Goal: Task Accomplishment & Management: Manage account settings

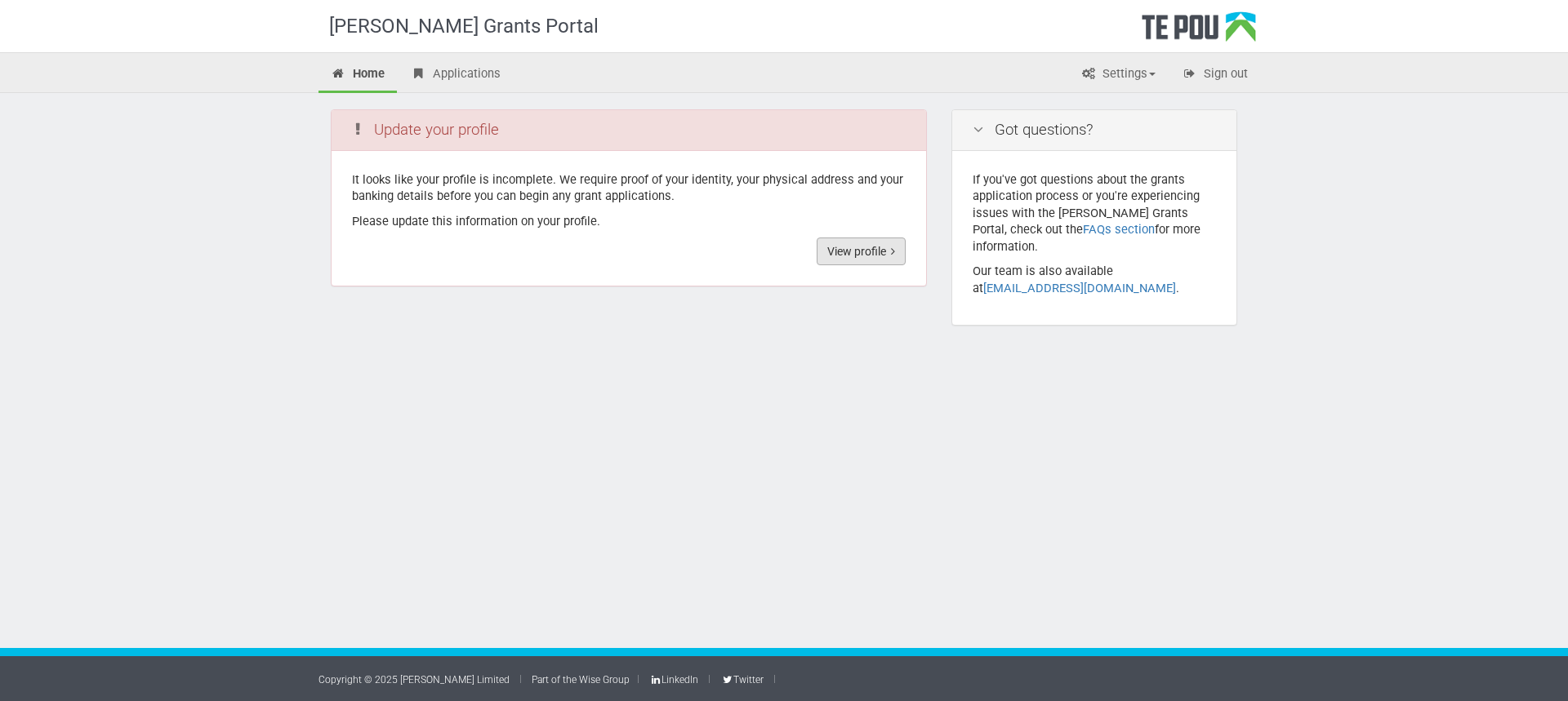
click at [845, 242] on link "View profile" at bounding box center [861, 251] width 89 height 28
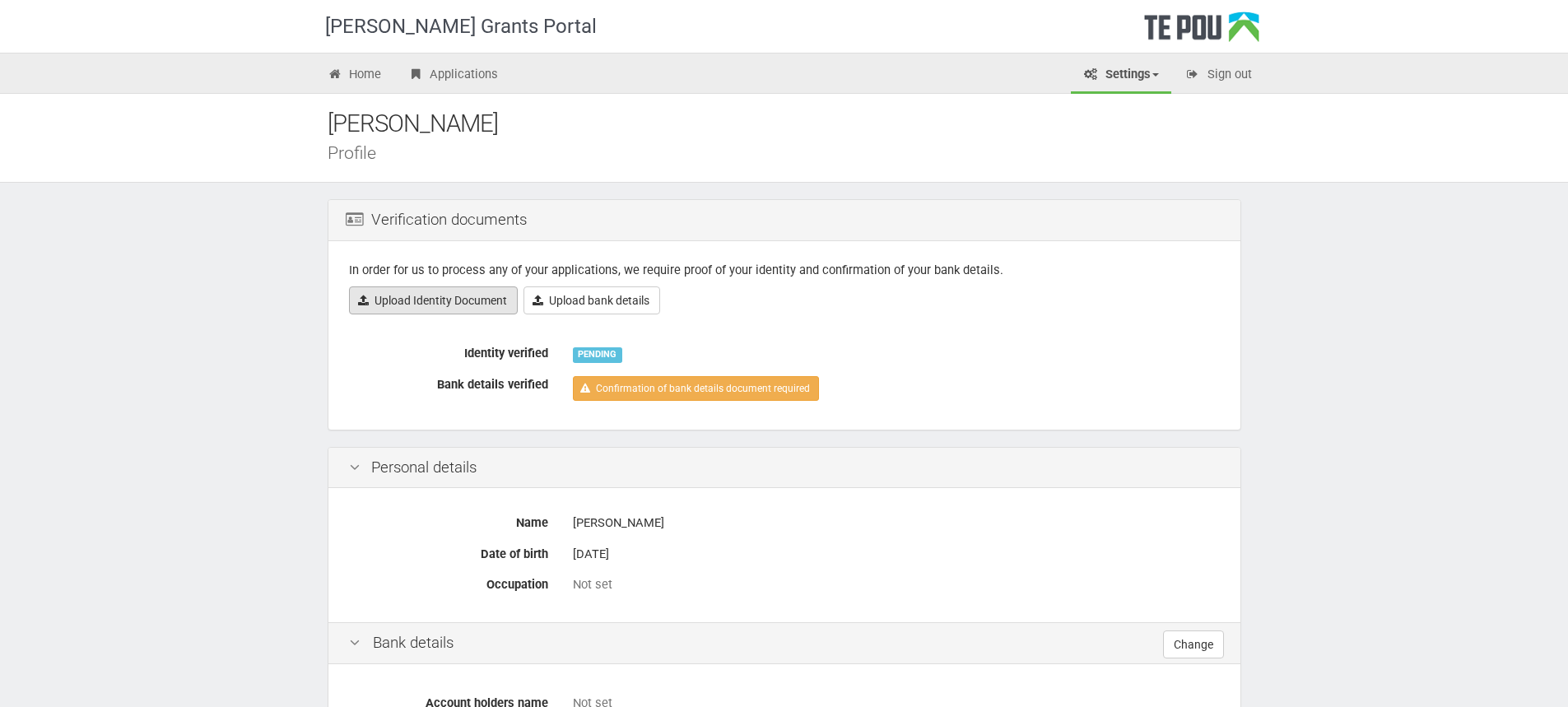
click at [415, 298] on link "Upload Identity Document" at bounding box center [433, 300] width 168 height 28
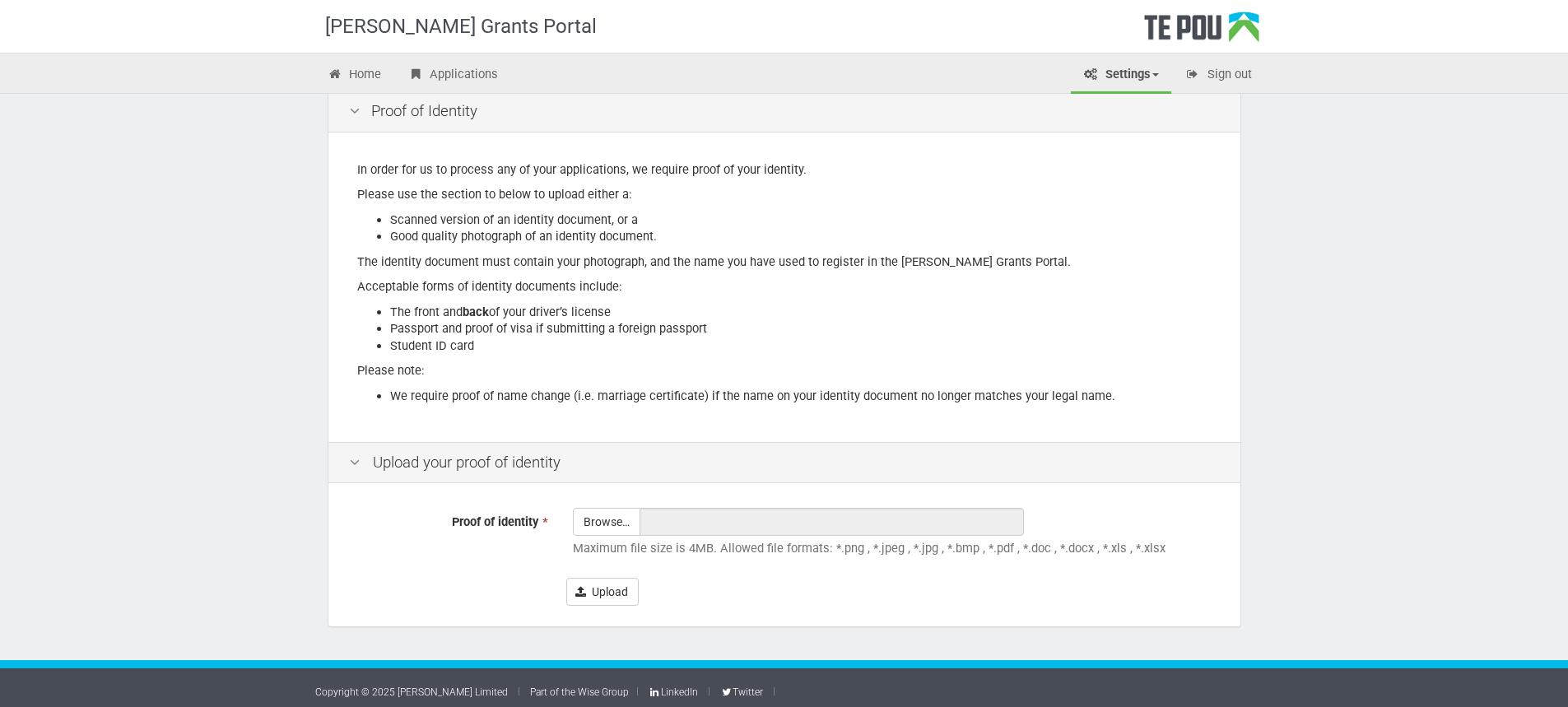
scroll to position [115, 0]
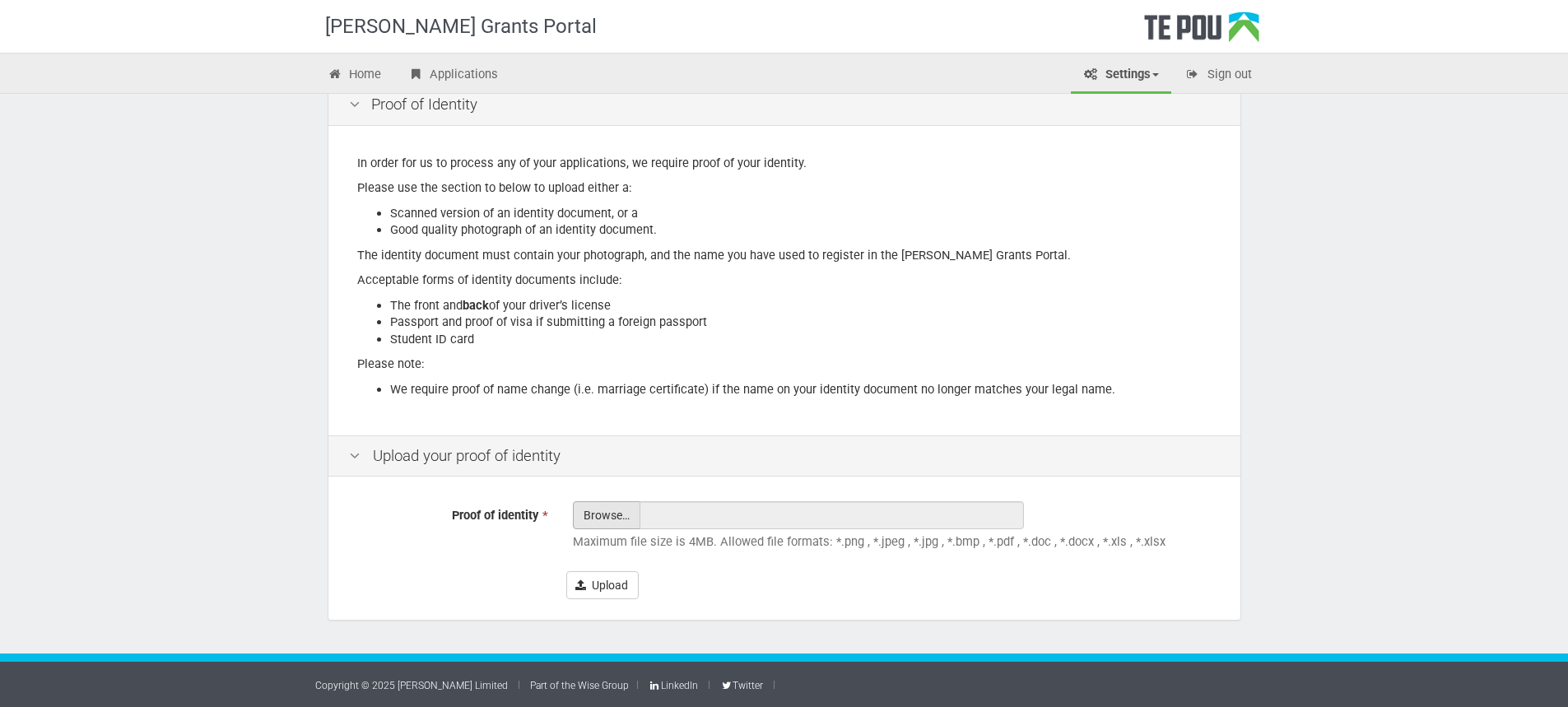
click at [603, 515] on input "Proof of identity *" at bounding box center [607, 560] width 66 height 118
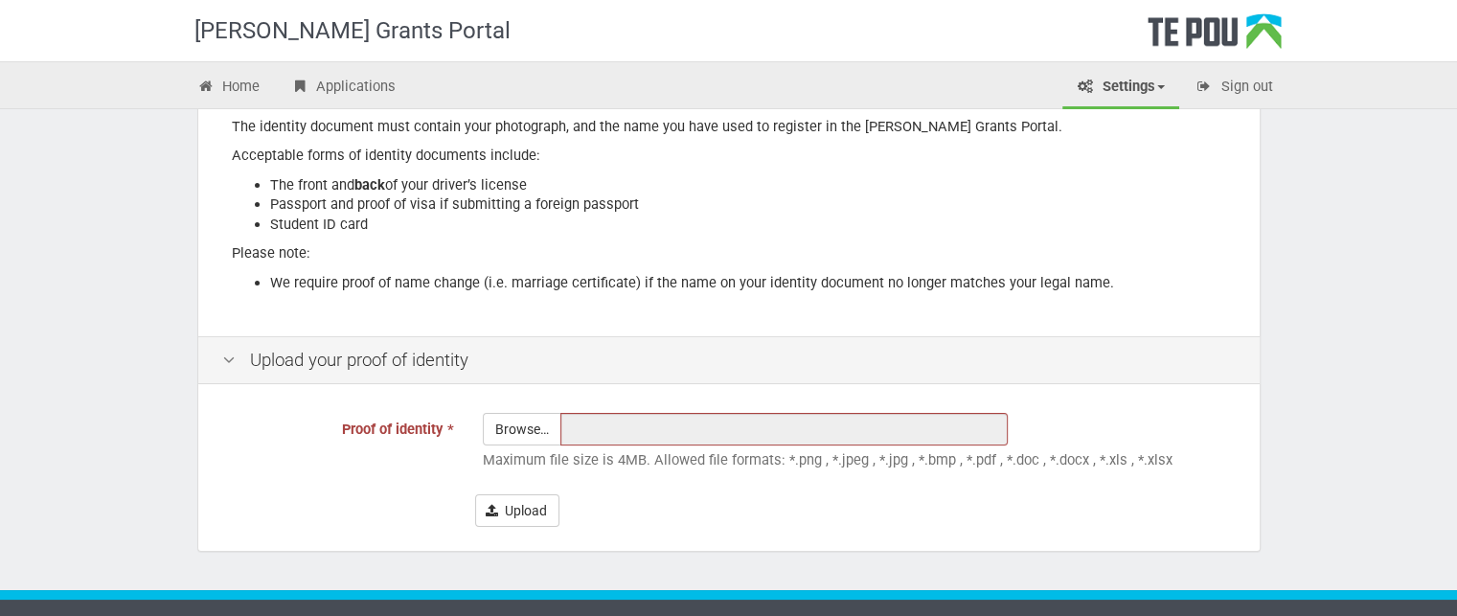
scroll to position [340, 0]
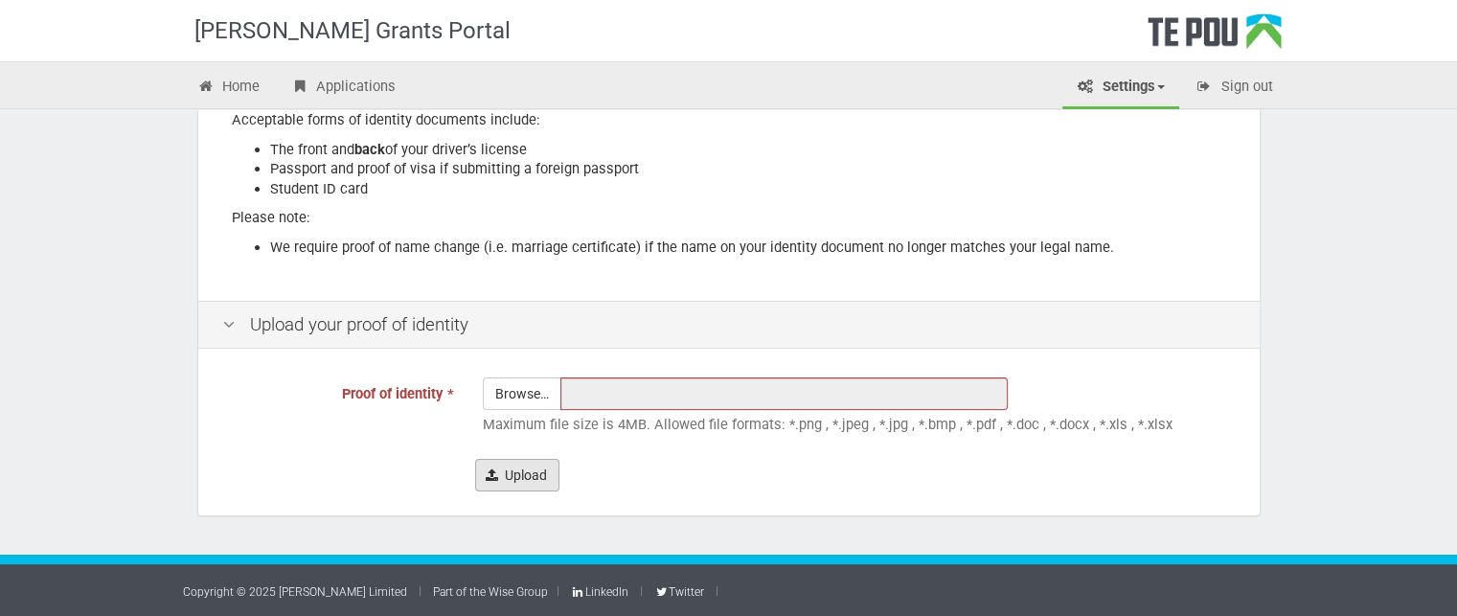
click at [495, 480] on icon "submit" at bounding box center [492, 475] width 12 height 13
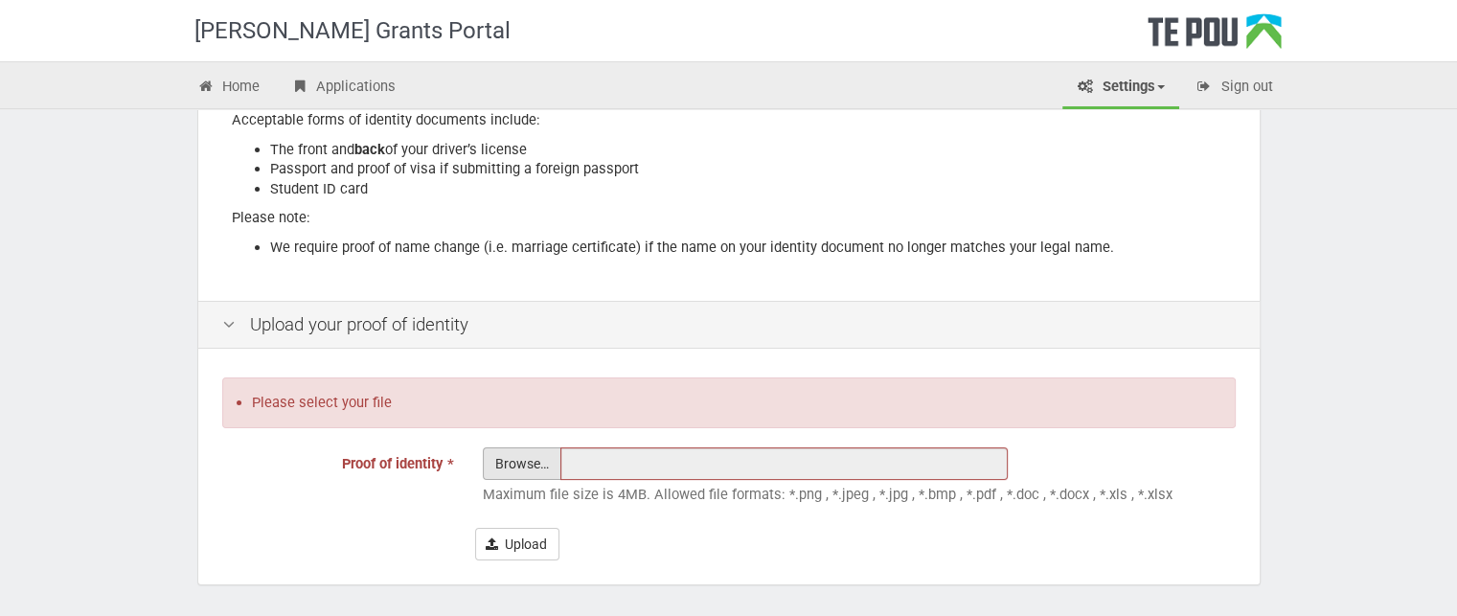
click at [501, 474] on input "Proof of identity *" at bounding box center [522, 516] width 77 height 137
type input "C:\fakepath\1000005054.jpg"
type input "1000005054.jpg"
click at [514, 542] on button "Upload" at bounding box center [517, 544] width 84 height 33
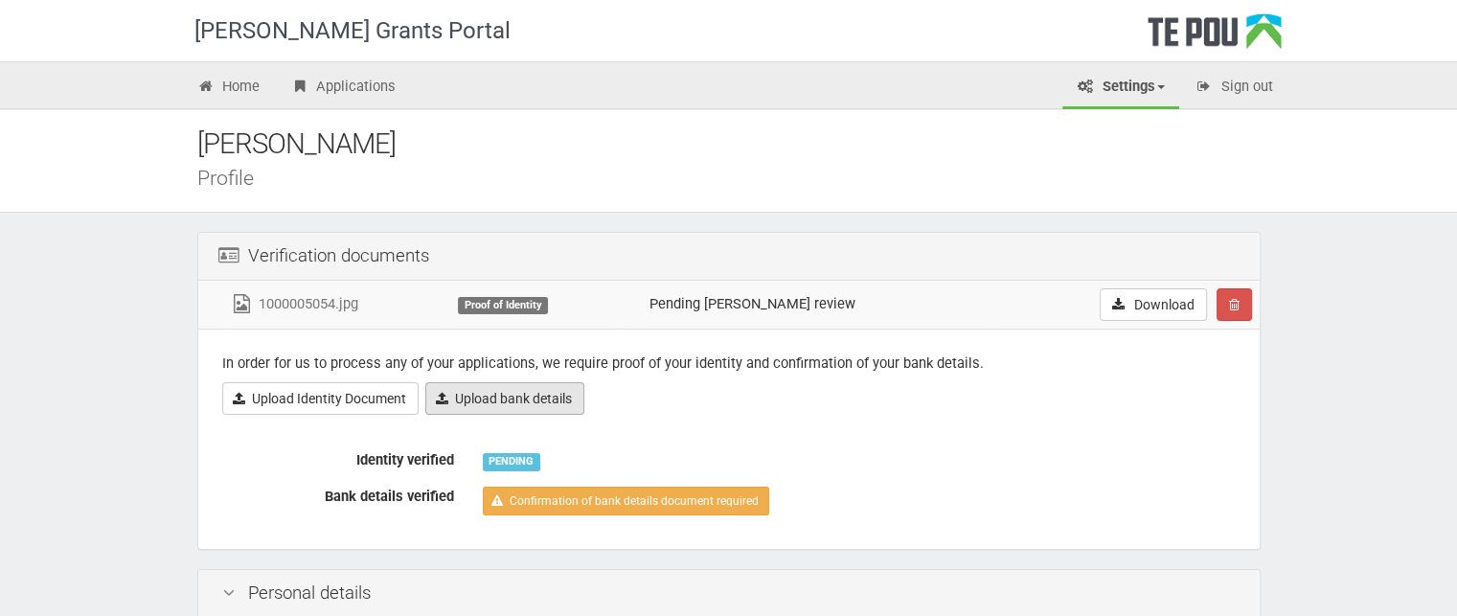
click at [494, 400] on link "Upload bank details" at bounding box center [504, 398] width 159 height 33
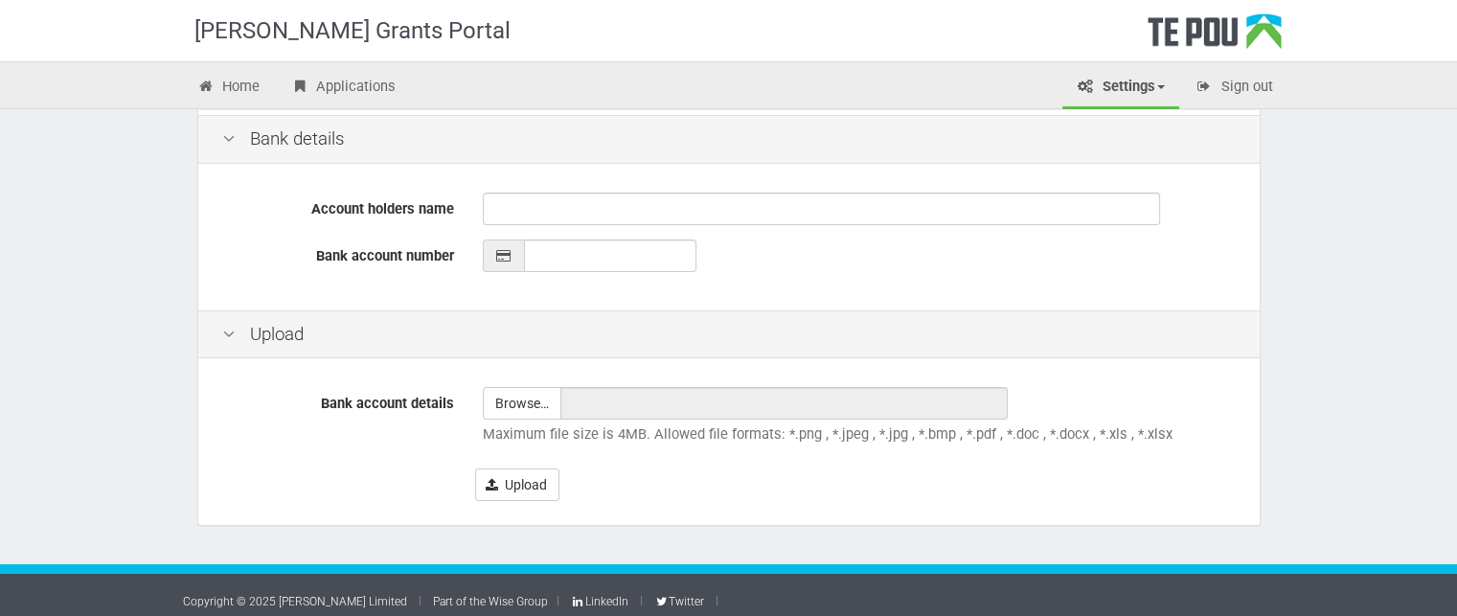
scroll to position [478, 0]
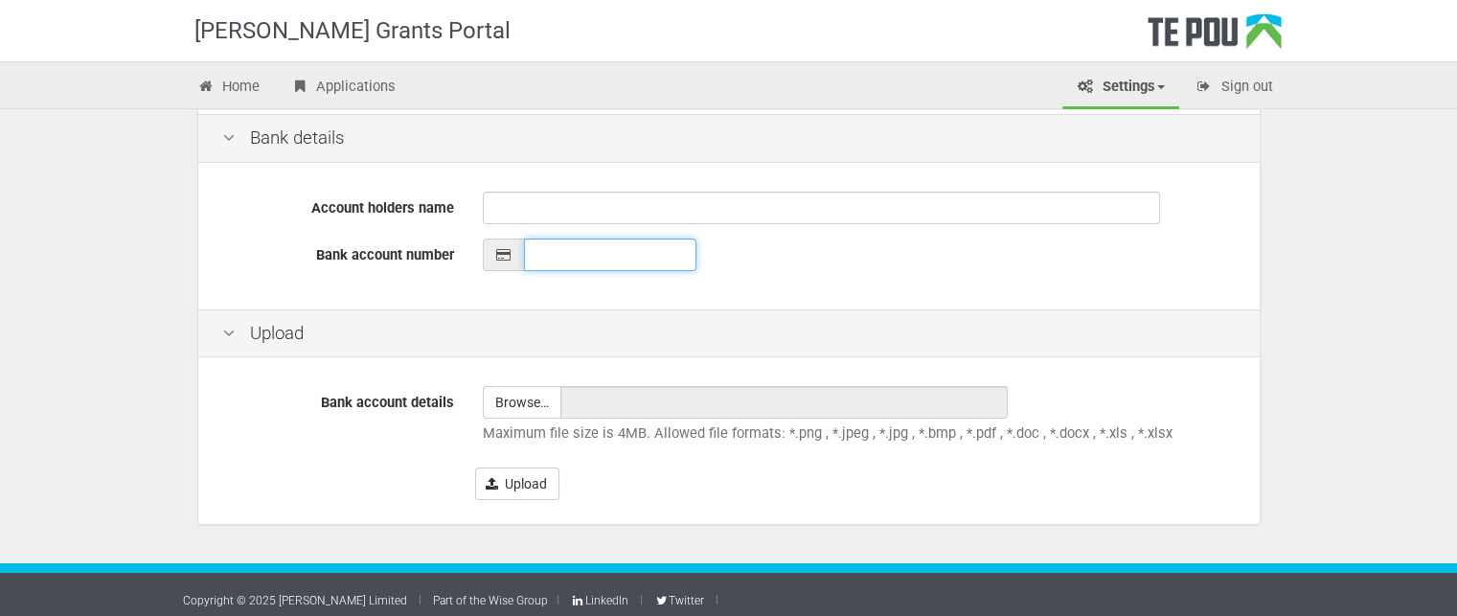
type input "__-____-_______-___"
click at [587, 258] on input "__-____-_______-___" at bounding box center [610, 255] width 172 height 33
drag, startPoint x: 545, startPoint y: 225, endPoint x: 545, endPoint y: 214, distance: 11.5
click at [545, 218] on div "Account holders name Bank account number" at bounding box center [729, 239] width 1062 height 142
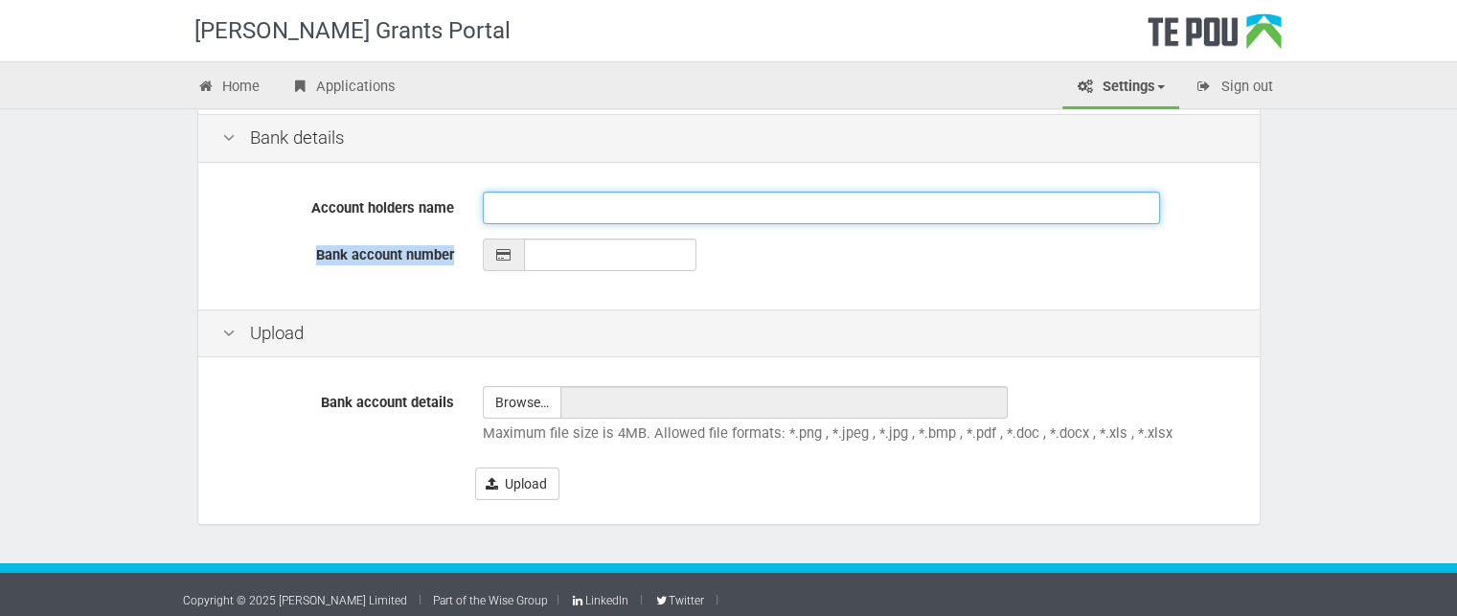
click at [546, 210] on input "Account holders name" at bounding box center [821, 208] width 677 height 33
click at [690, 210] on input "Account holders name" at bounding box center [821, 208] width 677 height 33
type input "[PERSON_NAME] & [PERSON_NAME]"
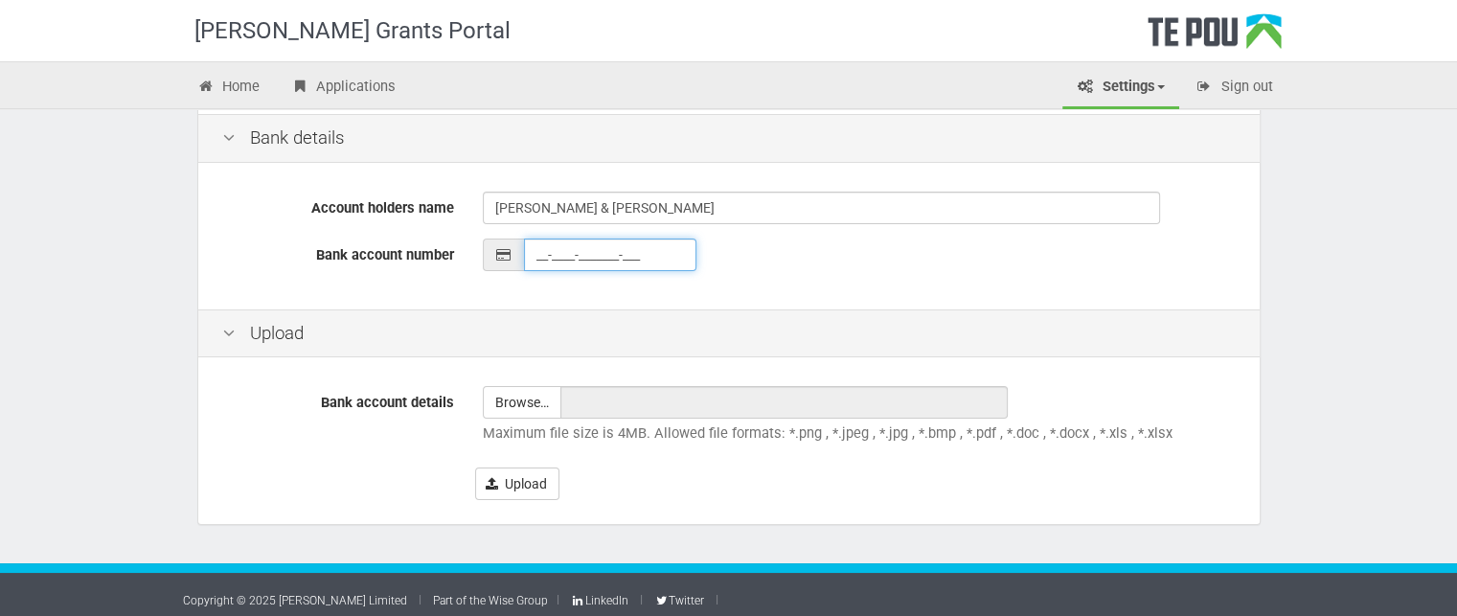
click at [601, 252] on input "__-____-_______-___" at bounding box center [610, 255] width 172 height 33
type input "06-0901-0790935-00"
click at [525, 311] on div "Upload" at bounding box center [729, 333] width 1062 height 49
click at [524, 398] on input "file" at bounding box center [522, 402] width 77 height 31
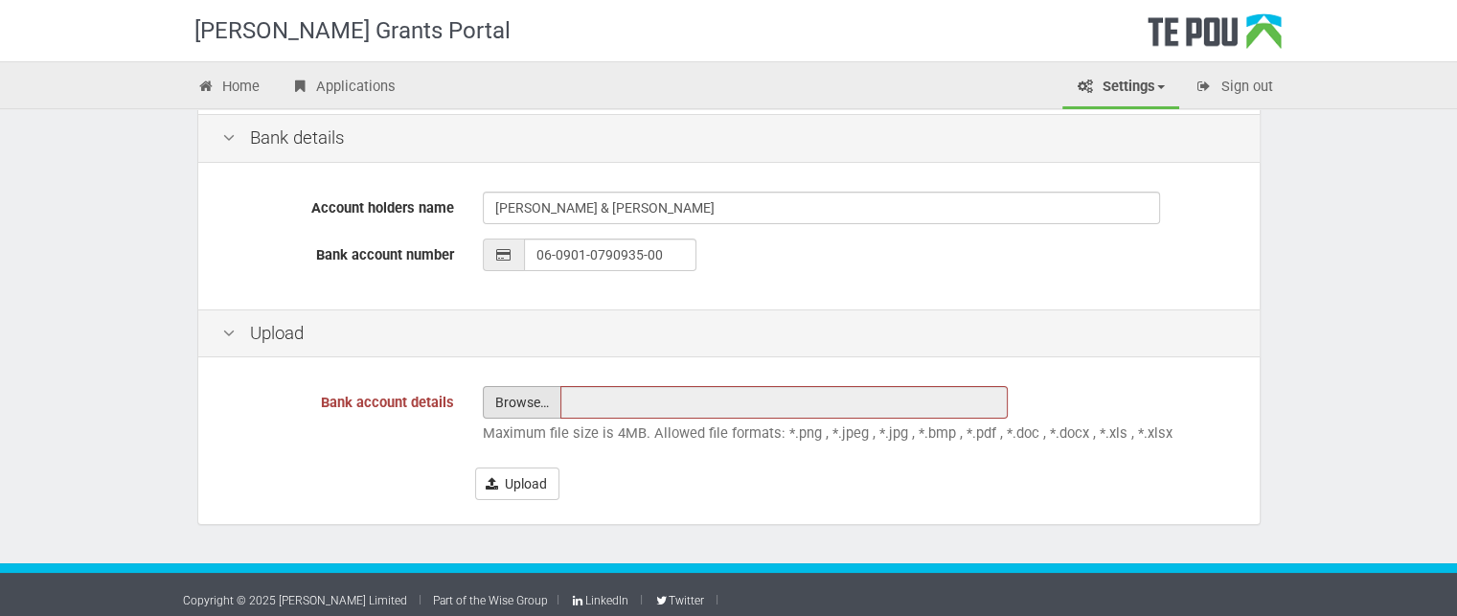
type input "C:\fakepath\1000005054.jpg"
type input "1000005054.jpg"
click at [504, 482] on button "Upload" at bounding box center [517, 484] width 84 height 33
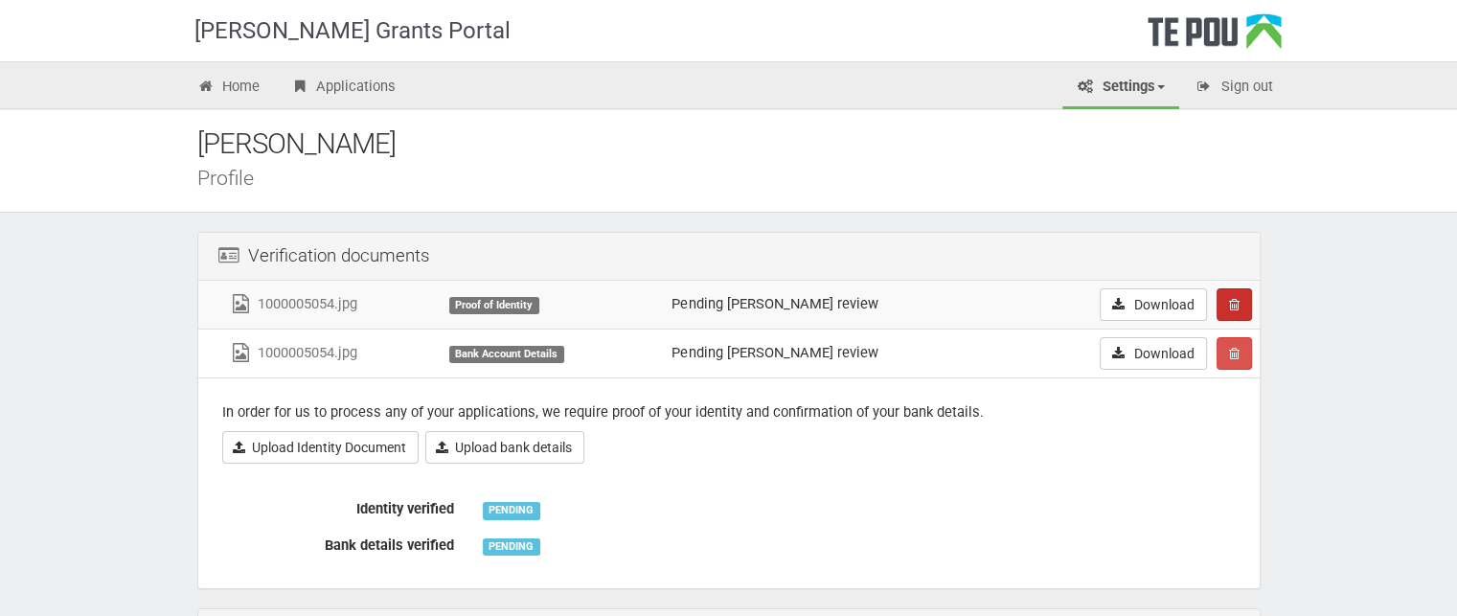
click at [1245, 304] on button "button" at bounding box center [1234, 304] width 35 height 33
click at [1292, 332] on link "Confrim delete" at bounding box center [1293, 341] width 151 height 25
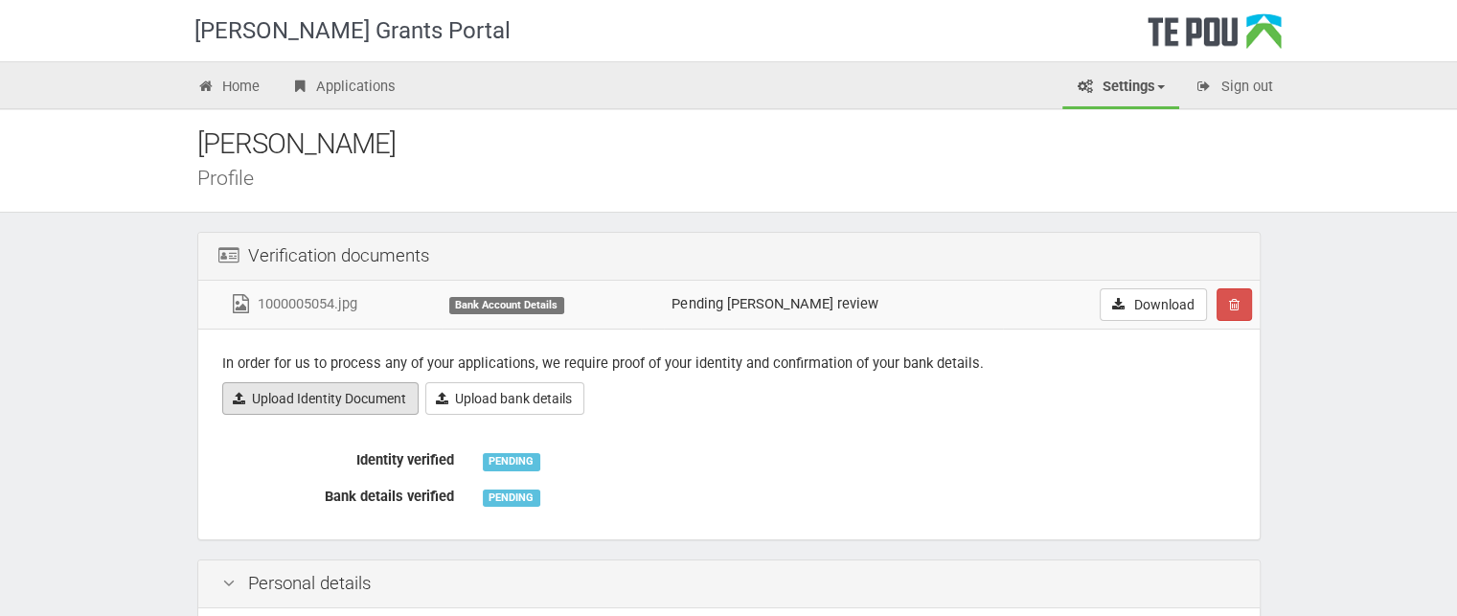
click at [329, 398] on link "Upload Identity Document" at bounding box center [320, 398] width 196 height 33
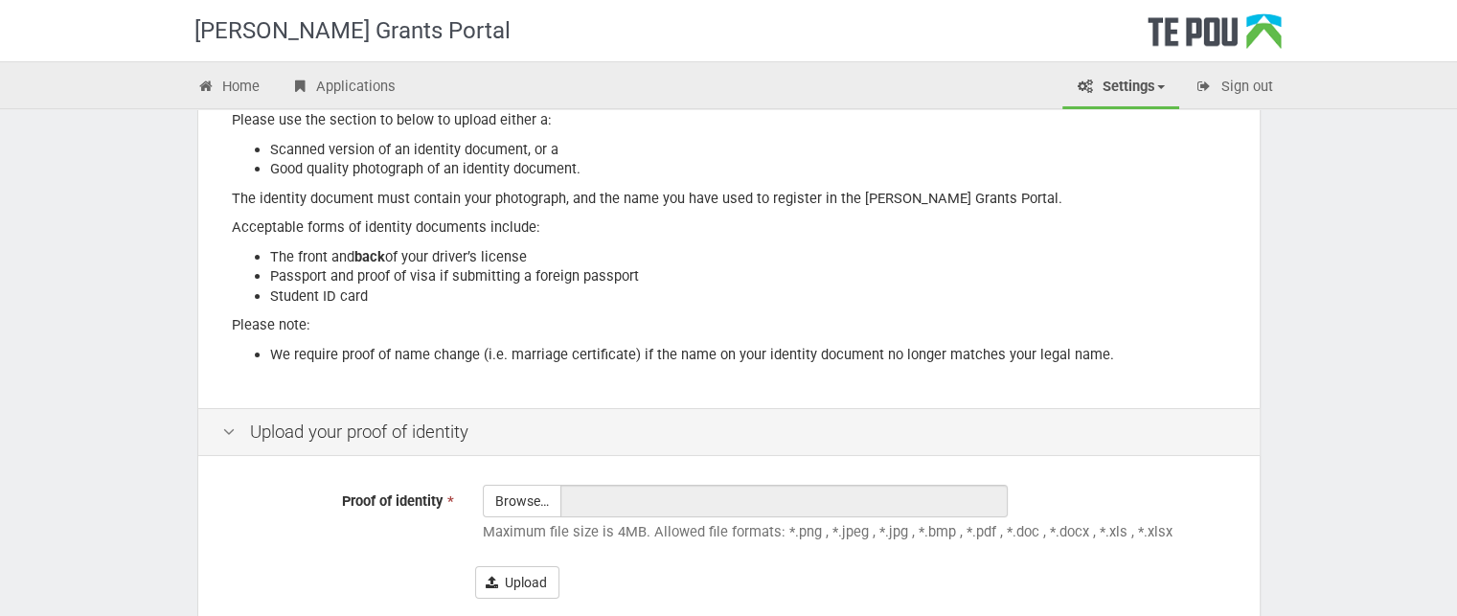
scroll to position [340, 0]
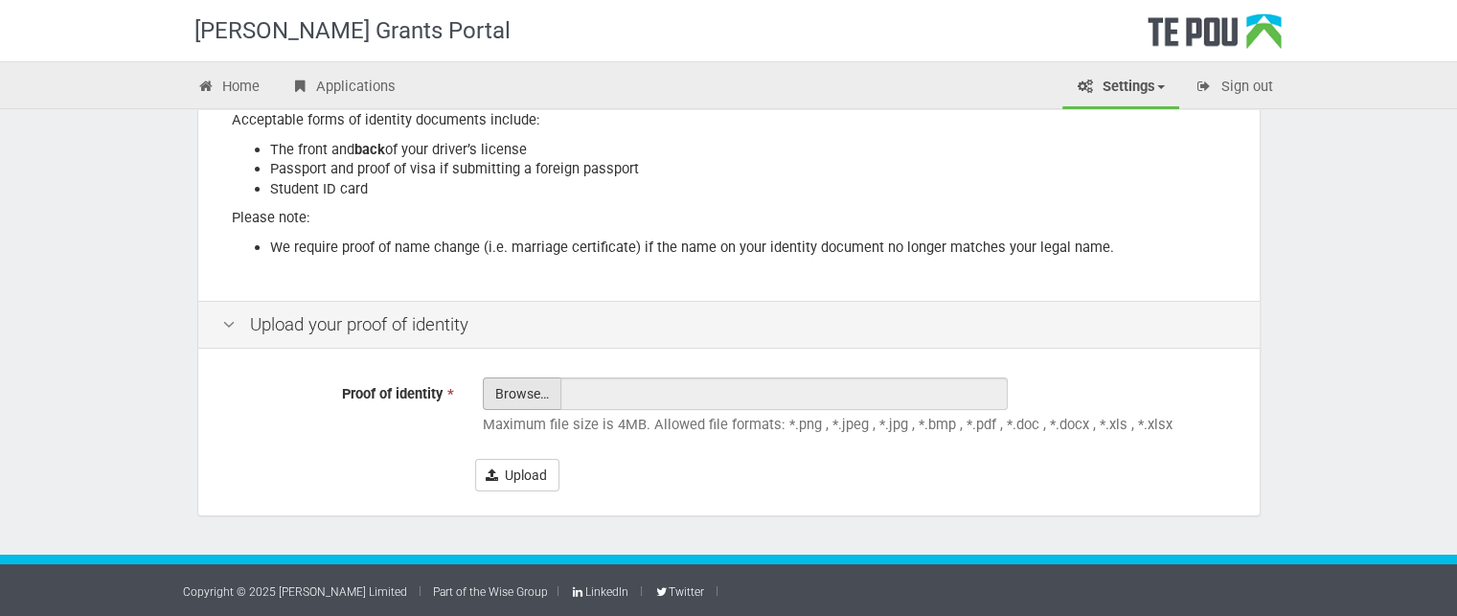
click at [499, 401] on input "Proof of identity *" at bounding box center [522, 446] width 77 height 137
type input "C:\fakepath\20250922_112849.jpg"
type input "20250922_112849.jpg"
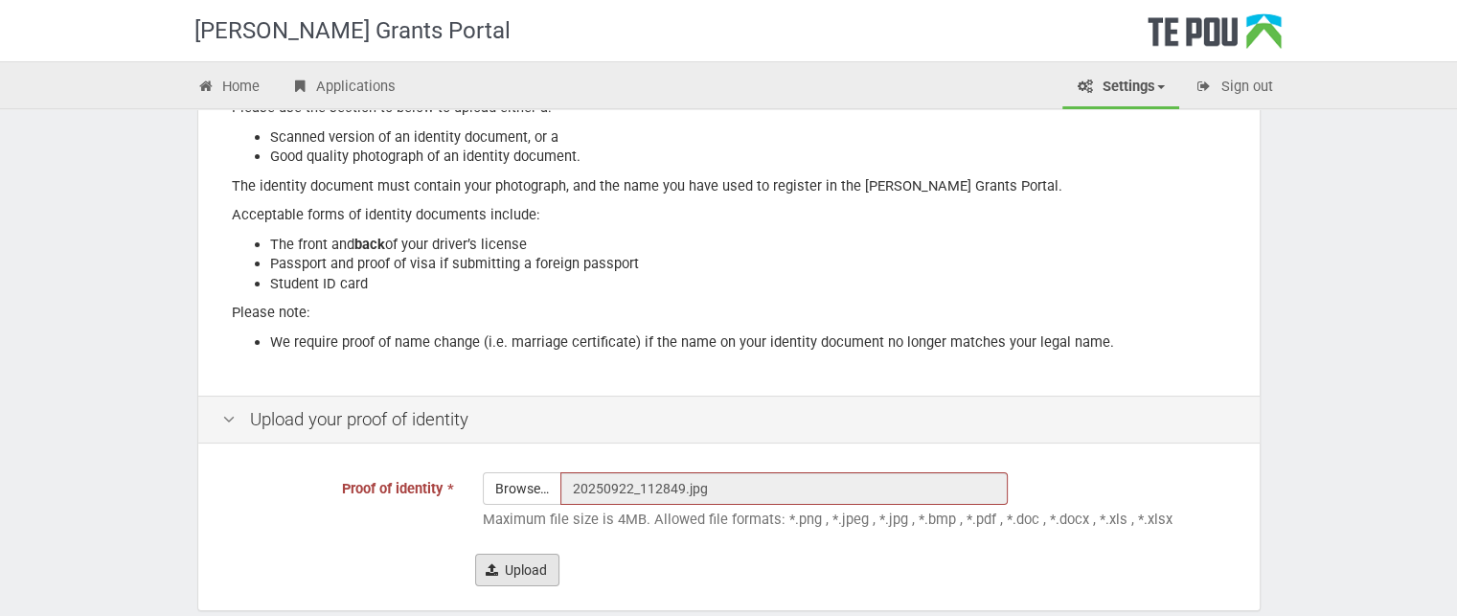
scroll to position [245, 0]
click at [510, 556] on button "Upload" at bounding box center [517, 570] width 84 height 33
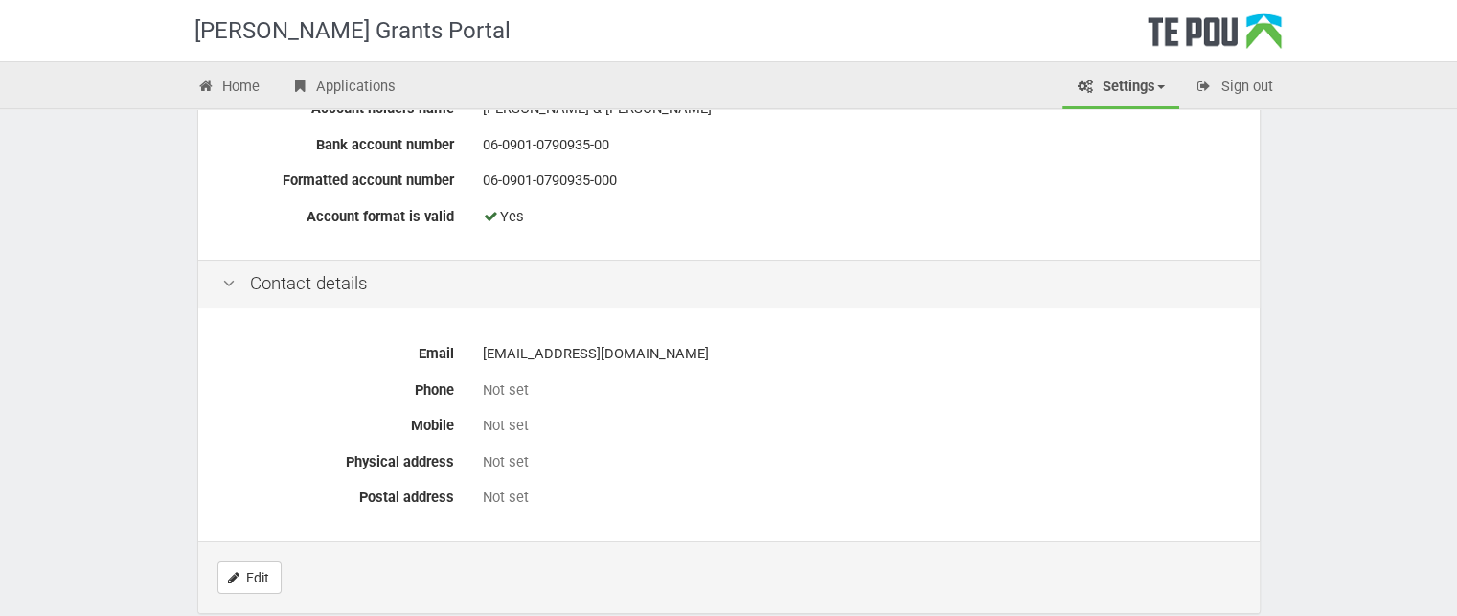
scroll to position [800, 0]
drag, startPoint x: 253, startPoint y: 580, endPoint x: 264, endPoint y: 583, distance: 10.9
click at [253, 580] on link "Edit" at bounding box center [250, 576] width 64 height 33
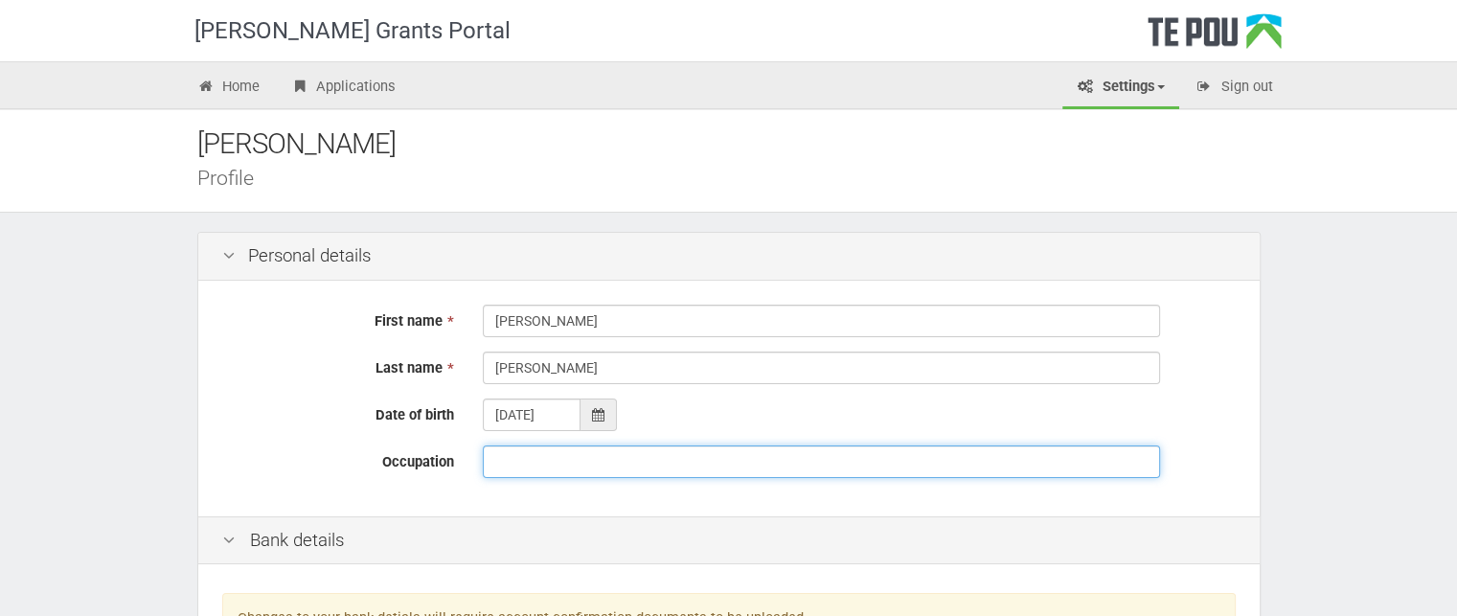
click at [552, 463] on input "Occupation" at bounding box center [821, 462] width 677 height 33
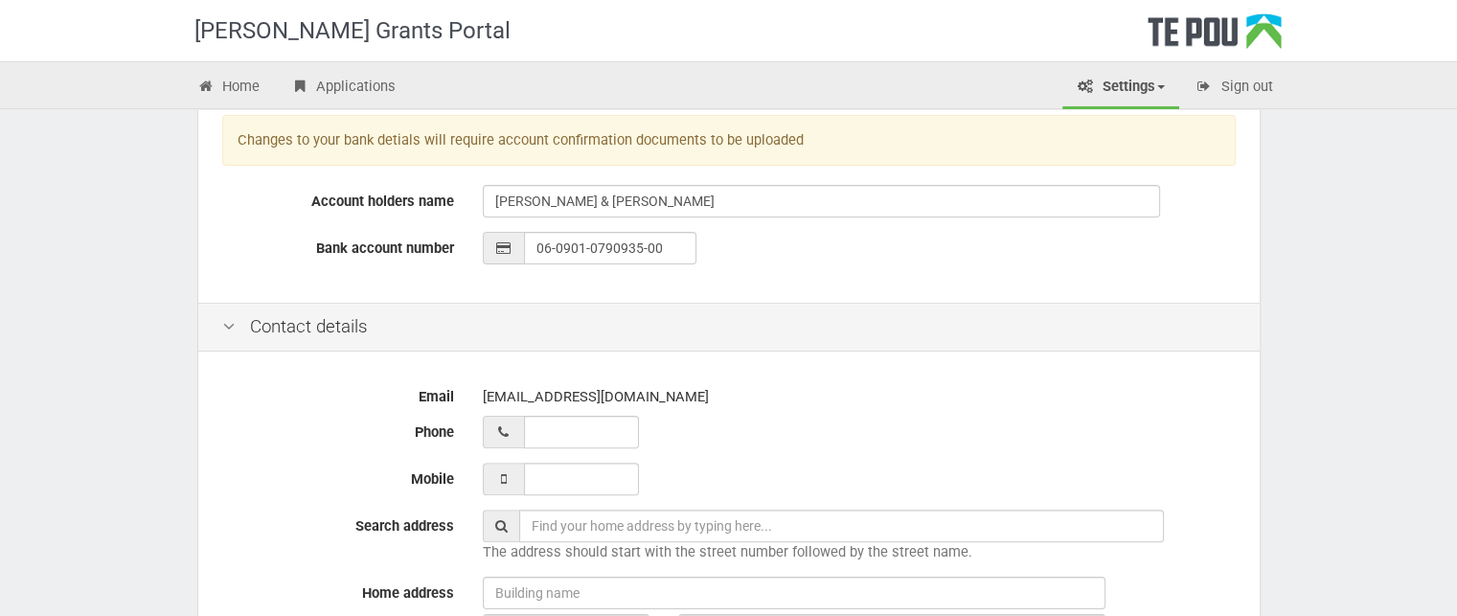
scroll to position [479, 0]
type input "Attendance Advisor"
type input "__ ___ ______"
click at [577, 425] on input "__ ___ ______" at bounding box center [581, 431] width 115 height 33
click at [568, 478] on input "___ ___ _____" at bounding box center [581, 478] width 115 height 33
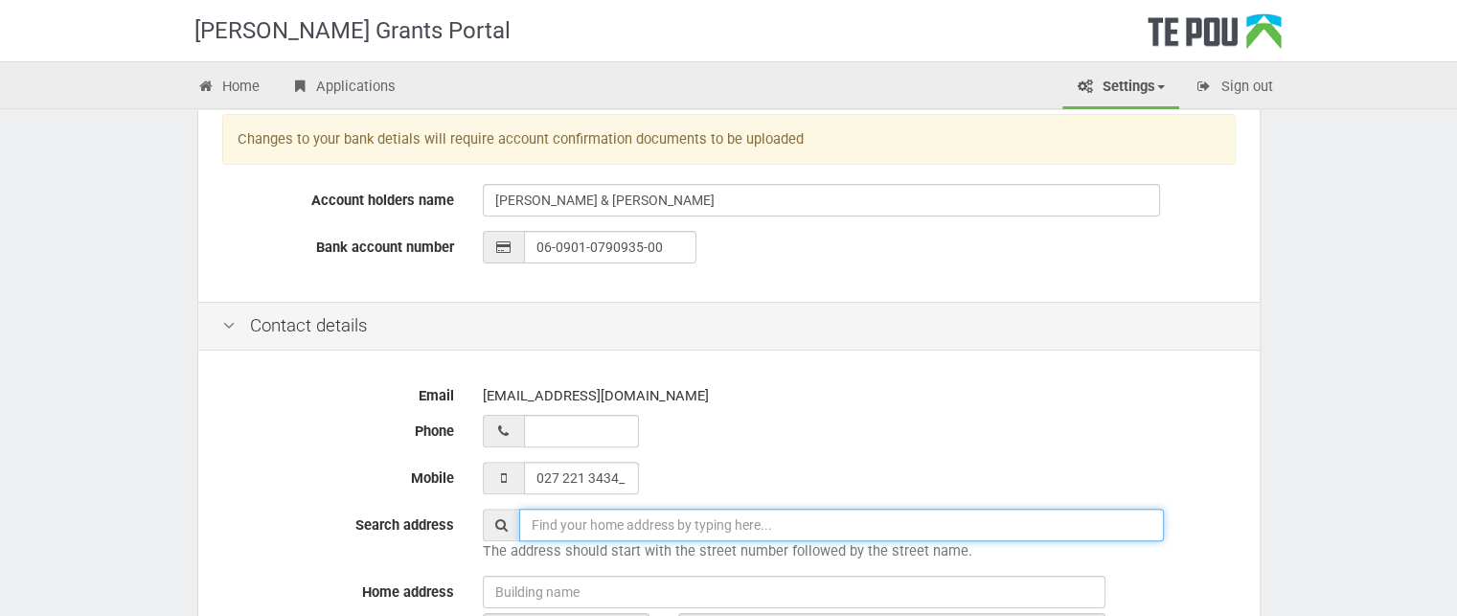
type input "027 221 3434"
click at [589, 524] on input "text" at bounding box center [841, 525] width 645 height 33
click at [613, 513] on input "text" at bounding box center [841, 525] width 645 height 33
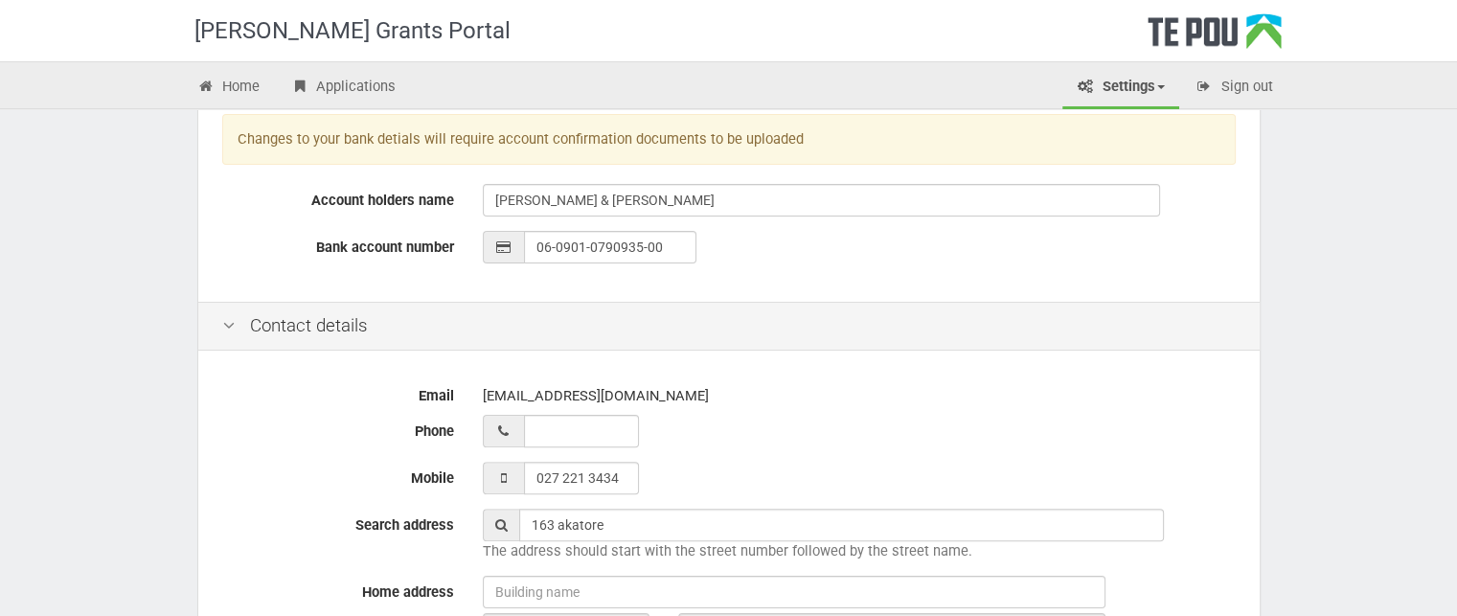
type input "163 Akatore Road, Taieri Beach, New Zealand"
type input "163"
type input "Akatore Road"
type input "Taieri Beach"
type input "9091"
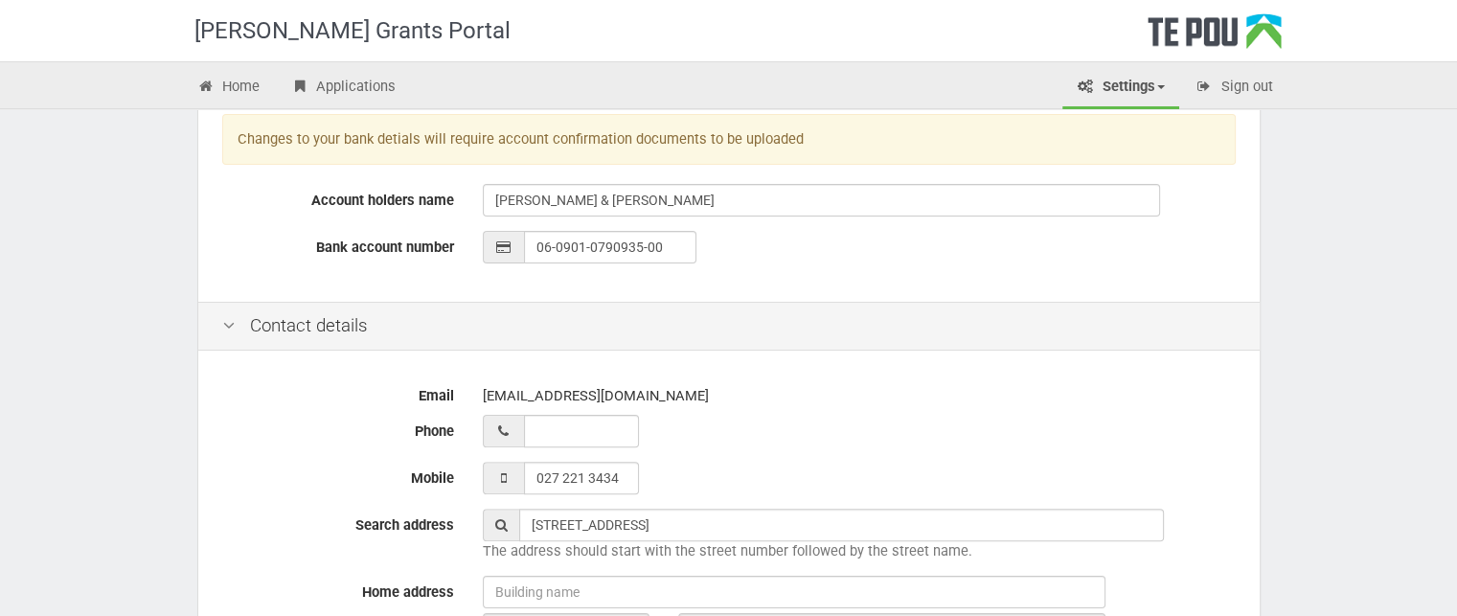
type input "Otago Region"
type input "New Zealand"
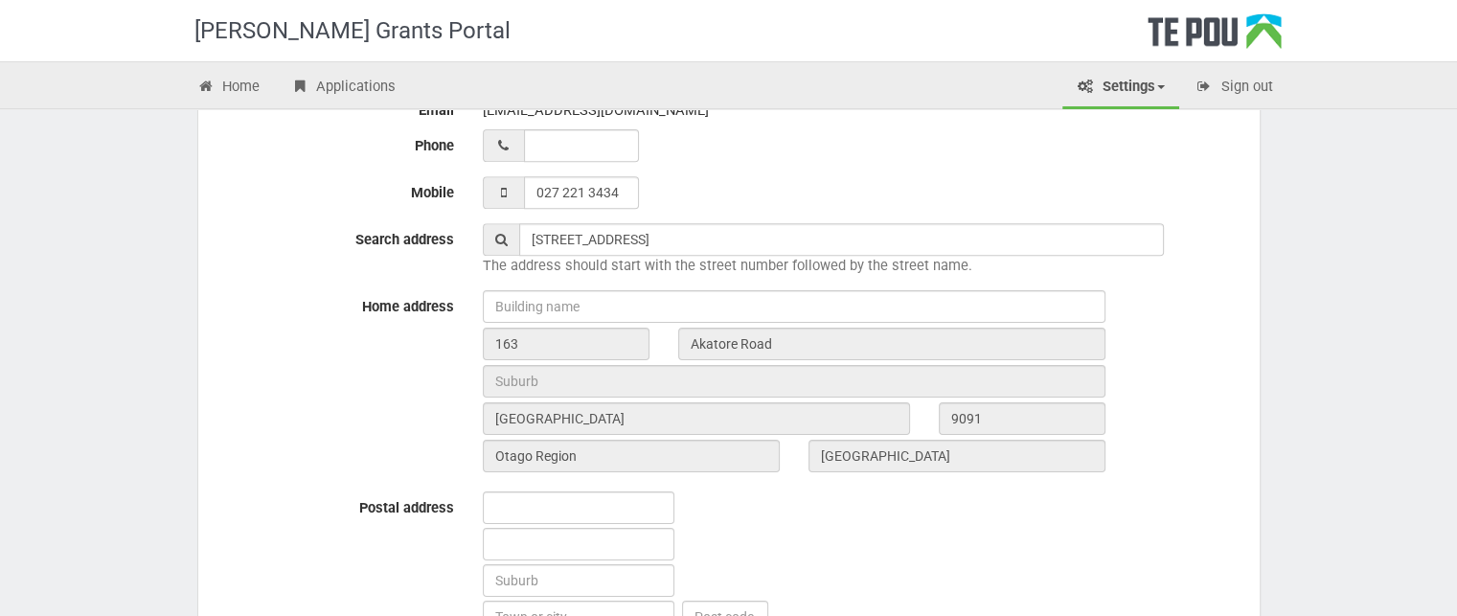
scroll to position [766, 0]
click at [356, 424] on div "Home address 163 Akatore Road Taieri Beach 9091 Otago Region New Zealand" at bounding box center [729, 382] width 1043 height 187
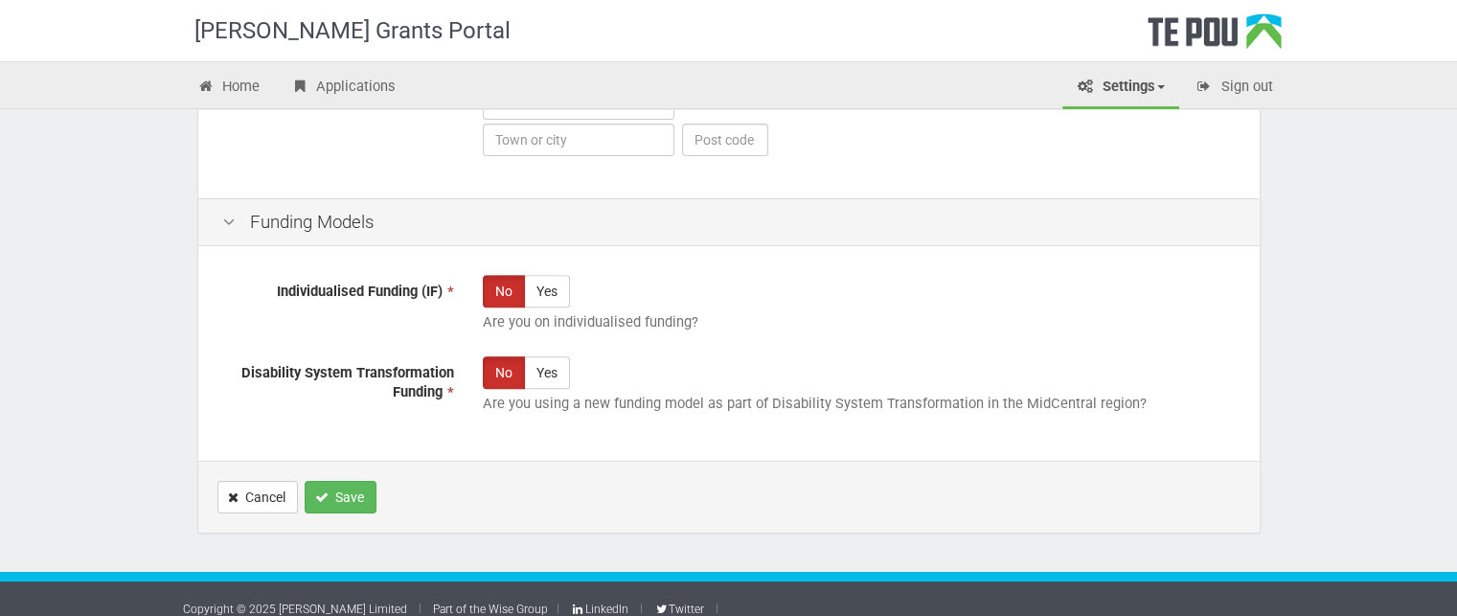
scroll to position [1244, 0]
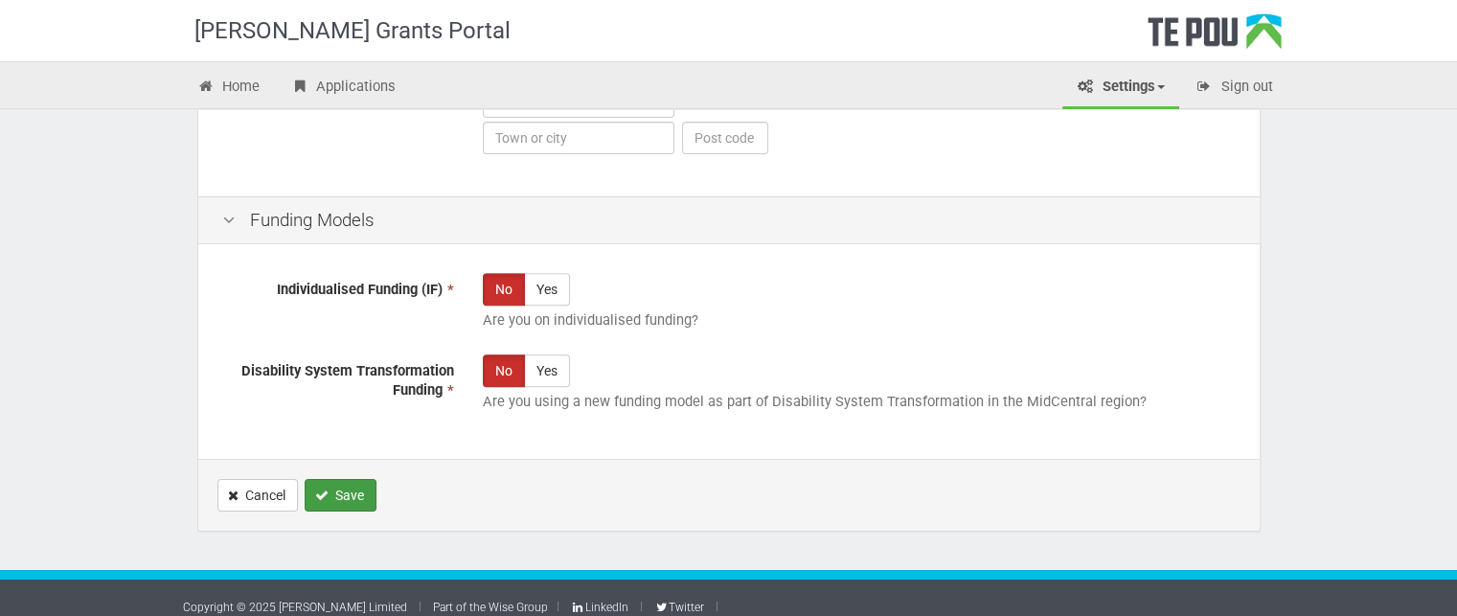
click at [341, 493] on button "Save" at bounding box center [341, 495] width 72 height 33
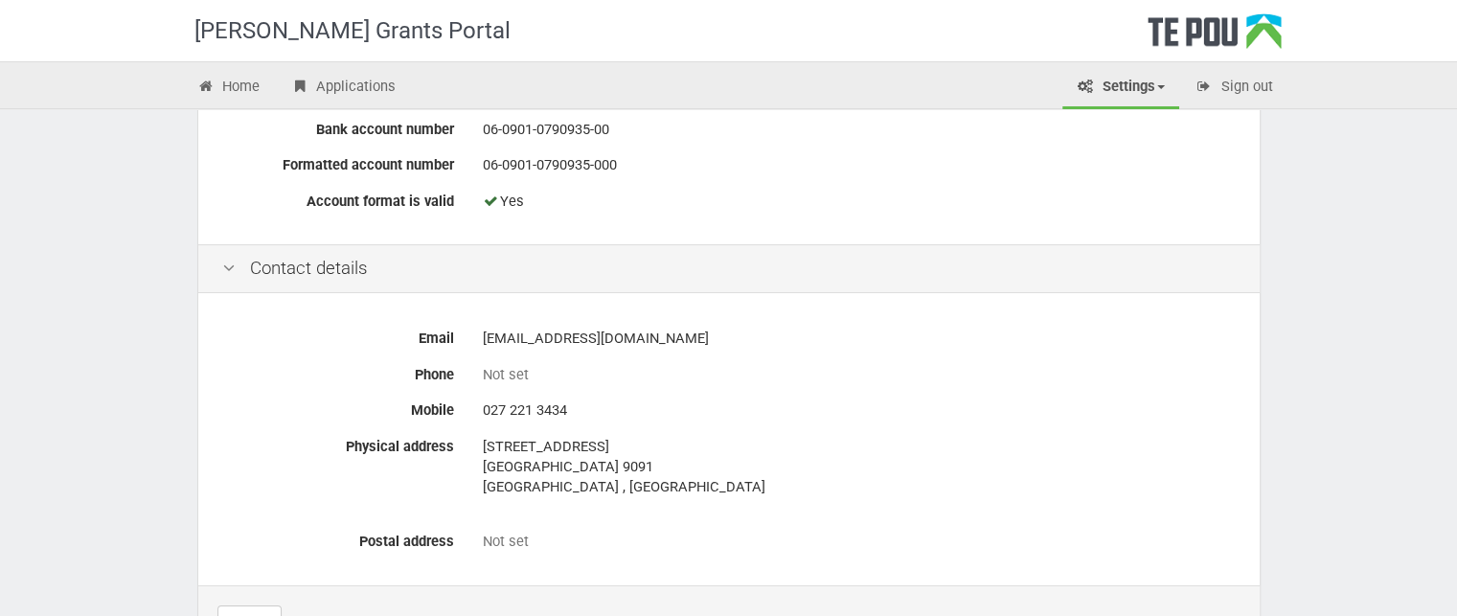
scroll to position [954, 0]
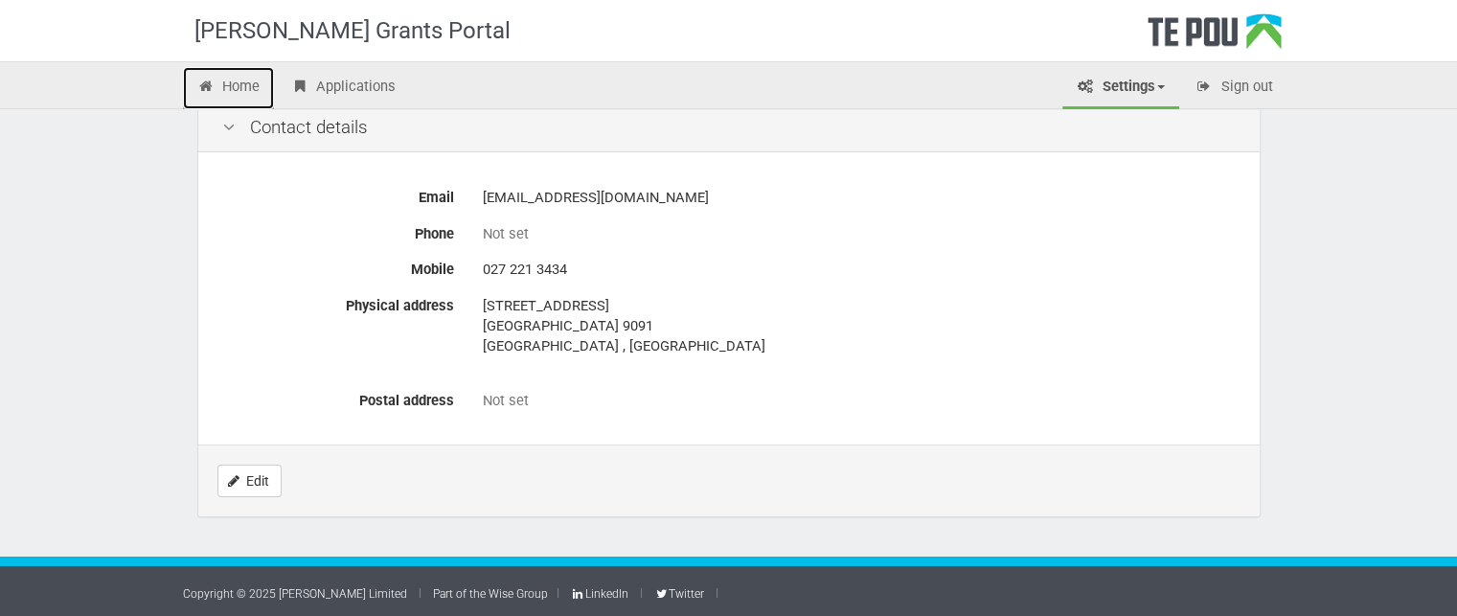
click at [239, 90] on link "Home" at bounding box center [229, 88] width 92 height 42
